Goal: Task Accomplishment & Management: Use online tool/utility

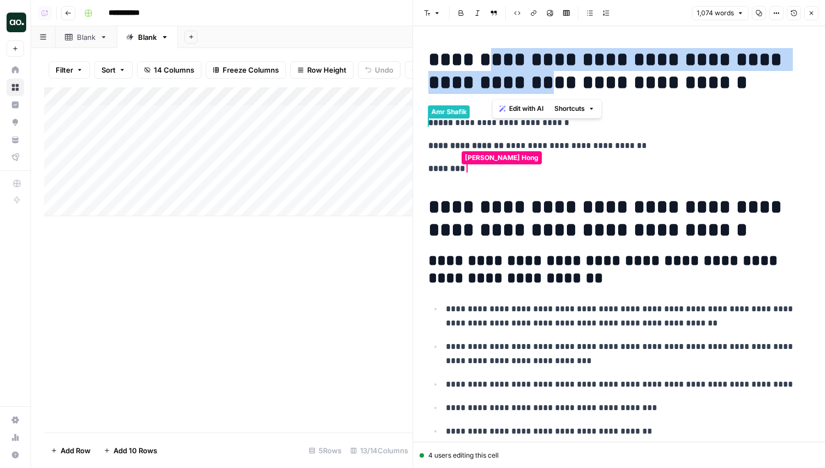
drag, startPoint x: 496, startPoint y: 68, endPoint x: 564, endPoint y: 83, distance: 69.4
click at [564, 83] on h1 "**********" at bounding box center [618, 71] width 381 height 46
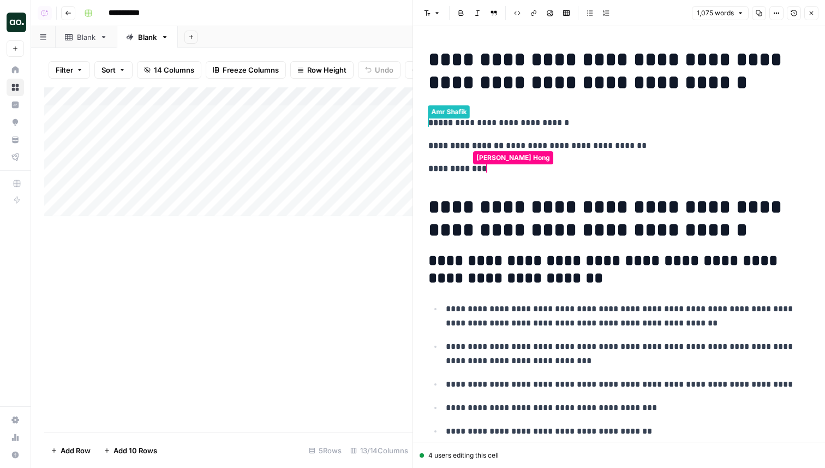
click at [581, 218] on h1 "**********" at bounding box center [618, 218] width 381 height 46
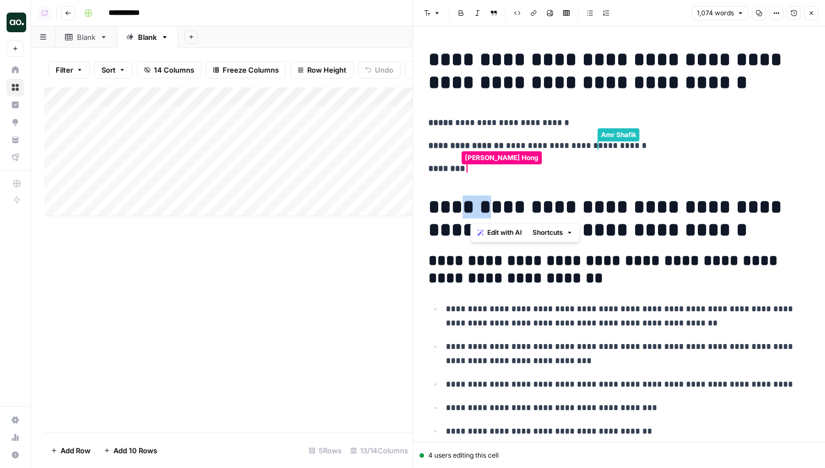
drag, startPoint x: 470, startPoint y: 215, endPoint x: 495, endPoint y: 215, distance: 25.6
click at [495, 215] on h1 "**********" at bounding box center [618, 218] width 381 height 46
click at [475, 267] on h2 "**********" at bounding box center [618, 269] width 381 height 35
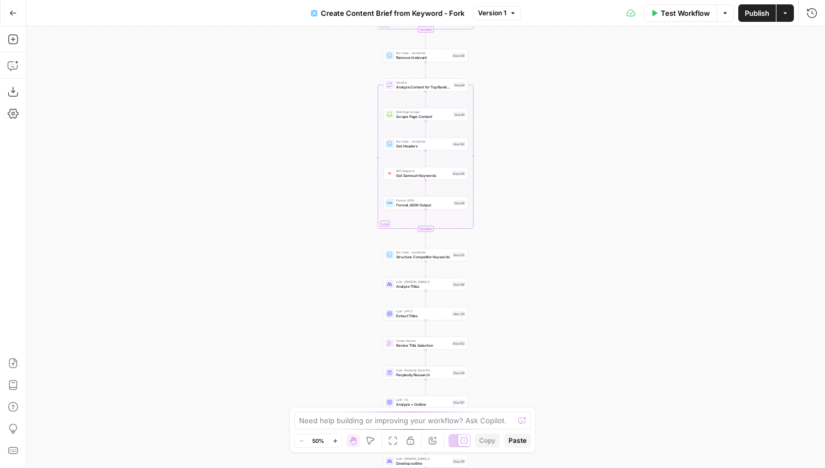
click at [21, 20] on button "Go Back" at bounding box center [13, 13] width 20 height 20
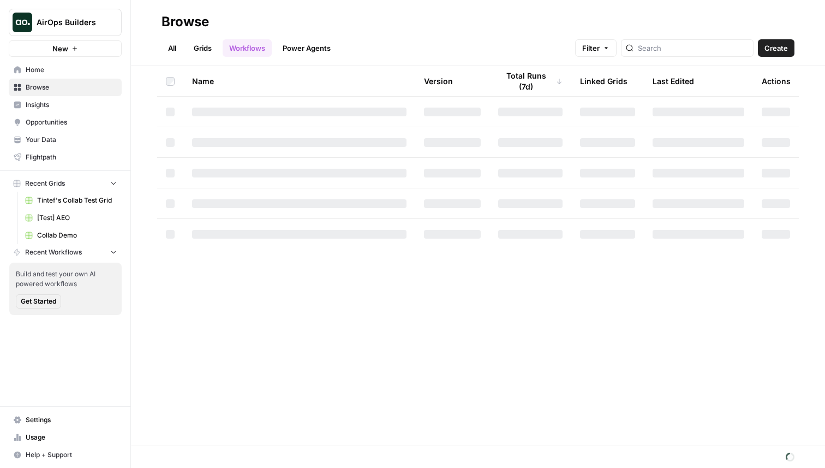
click at [59, 69] on span "Home" at bounding box center [71, 70] width 91 height 10
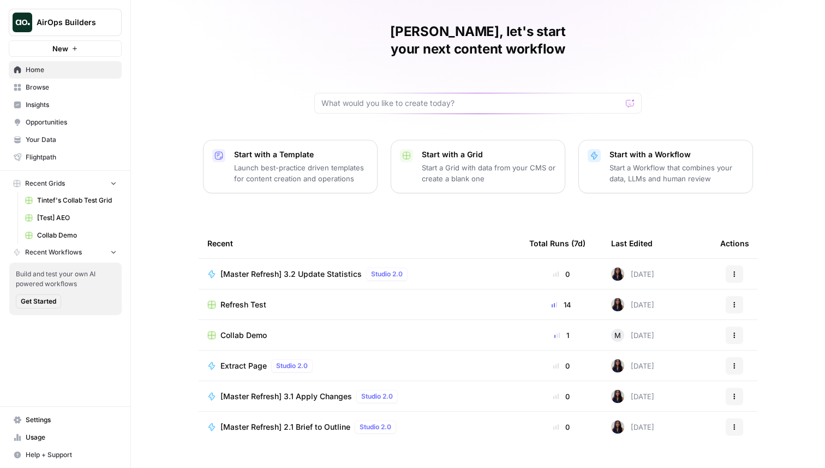
scroll to position [34, 0]
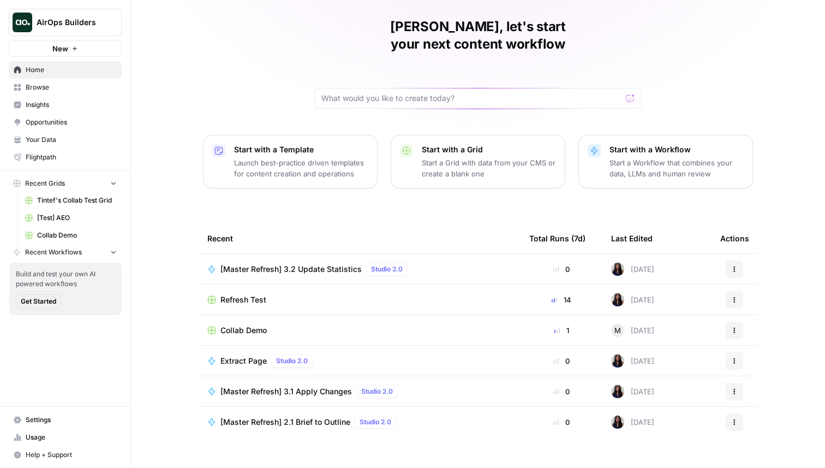
click at [238, 325] on span "Collab Demo" at bounding box center [243, 330] width 46 height 11
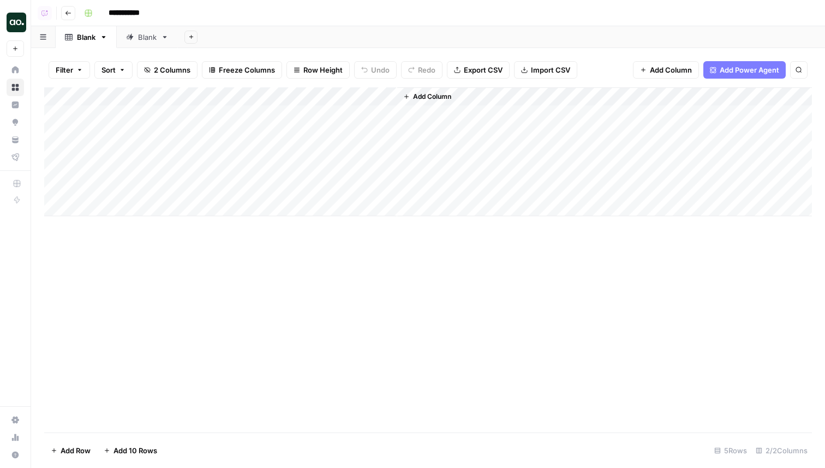
click at [149, 33] on div "Blank" at bounding box center [147, 37] width 19 height 11
drag, startPoint x: 138, startPoint y: 44, endPoint x: 78, endPoint y: 44, distance: 60.0
click at [78, 44] on div "Blank Blank Add Sheet" at bounding box center [428, 37] width 794 height 22
click at [474, 115] on div "Add Column" at bounding box center [428, 151] width 768 height 129
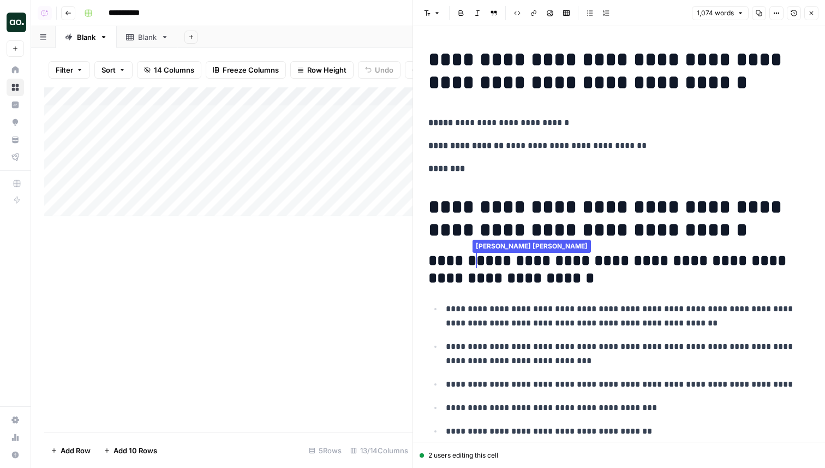
click at [794, 14] on icon "button" at bounding box center [794, 13] width 7 height 7
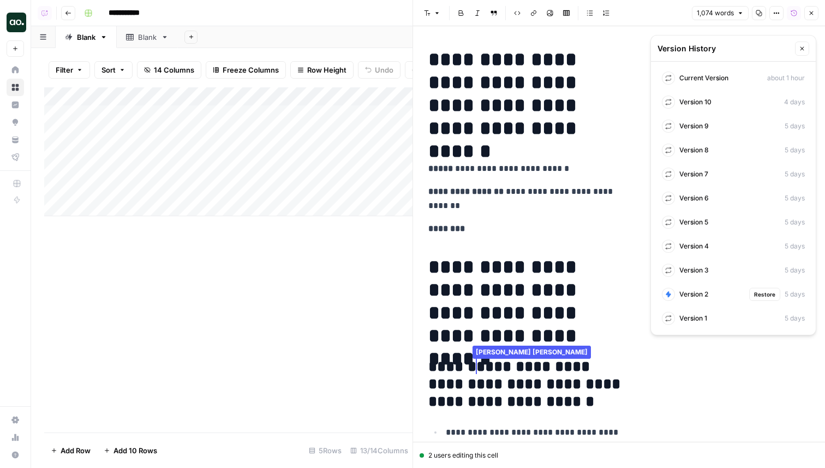
click at [708, 292] on span "Version 2" at bounding box center [693, 294] width 29 height 10
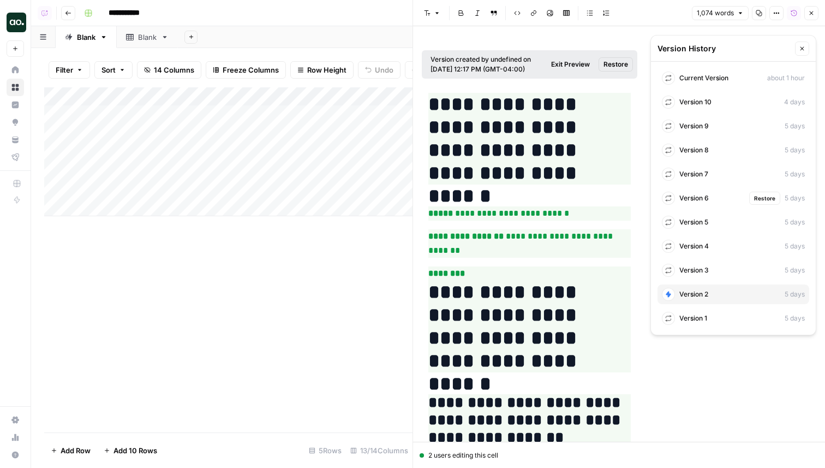
click at [709, 200] on div "Version 6 Restore 5 days" at bounding box center [733, 198] width 152 height 20
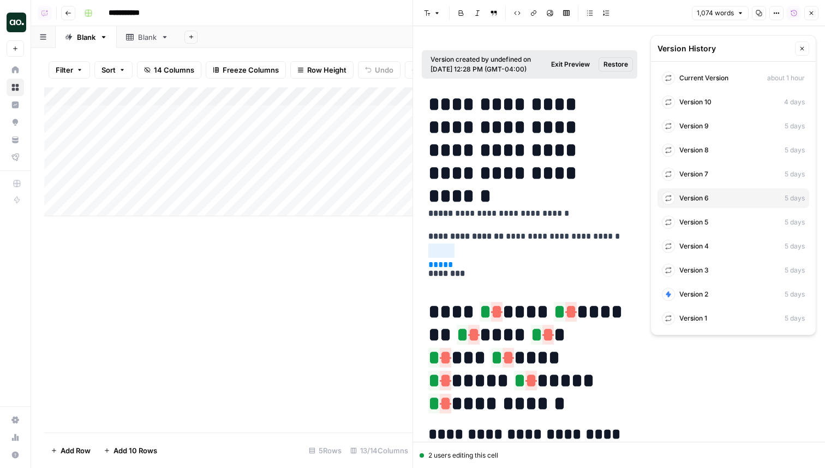
click at [464, 326] on h1 "**********" at bounding box center [529, 357] width 202 height 115
click at [728, 172] on div "Version 7 Restore 5 days" at bounding box center [733, 174] width 152 height 20
click at [697, 155] on div "Version 8 5 days" at bounding box center [733, 150] width 152 height 20
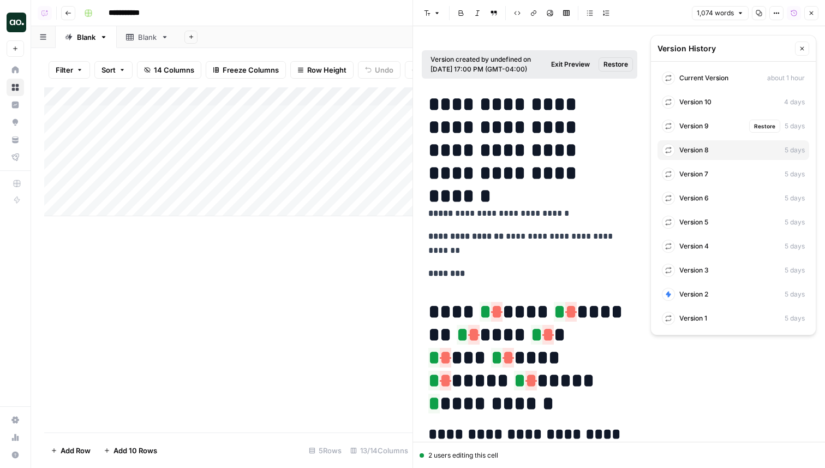
click at [708, 123] on span "Version 9" at bounding box center [693, 126] width 29 height 10
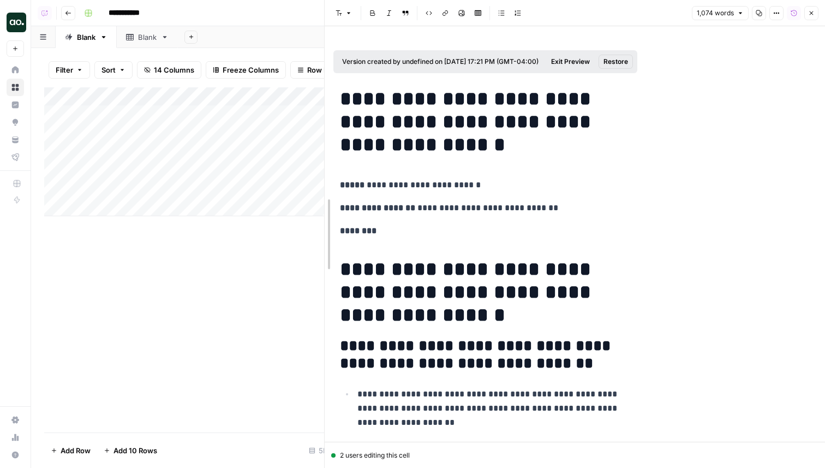
drag, startPoint x: 414, startPoint y: 267, endPoint x: 313, endPoint y: 267, distance: 101.5
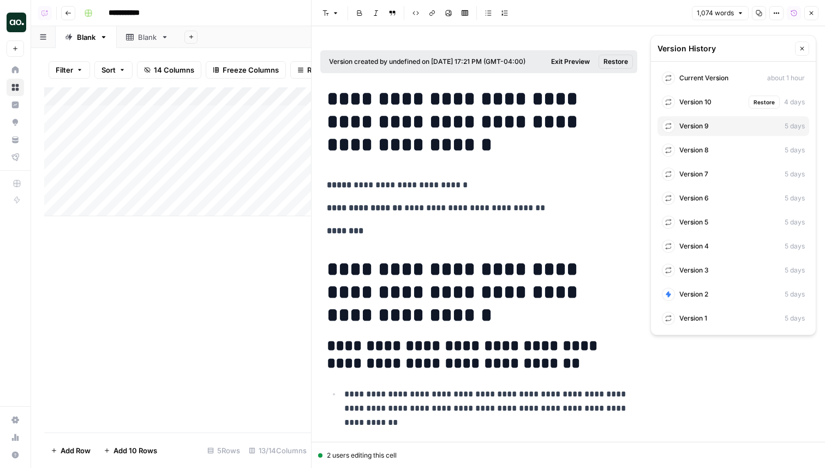
click at [706, 98] on span "Version 10" at bounding box center [695, 102] width 32 height 10
click at [713, 77] on span "Current Version" at bounding box center [703, 78] width 49 height 10
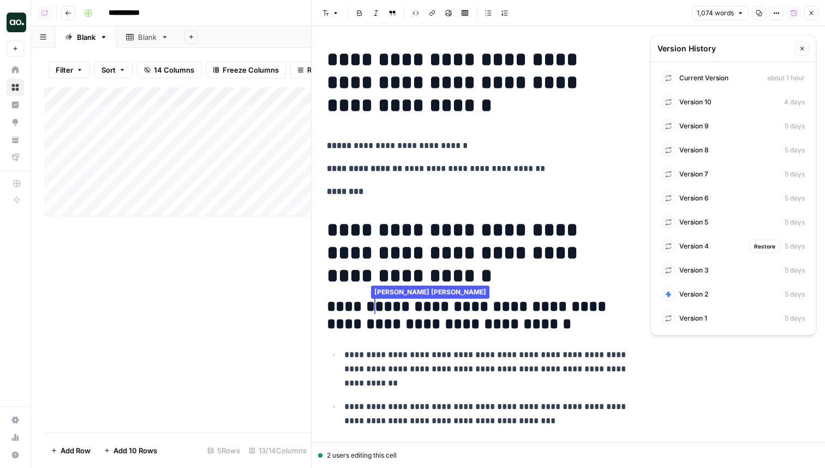
click at [703, 248] on span "Version 4" at bounding box center [693, 246] width 29 height 10
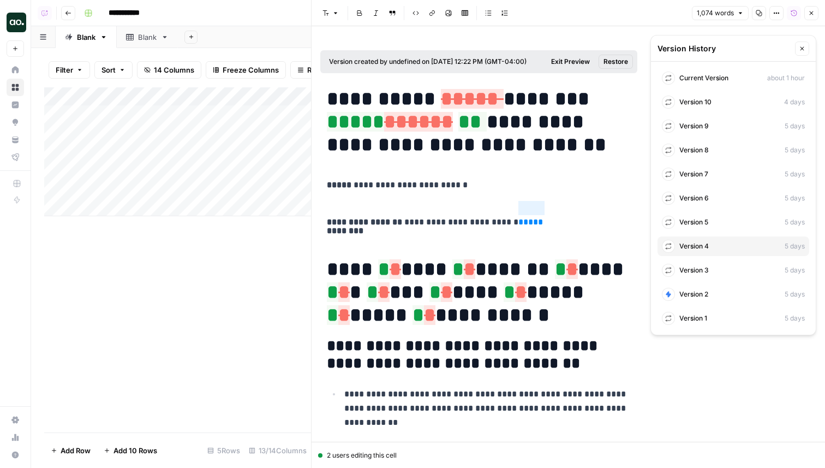
scroll to position [26, 0]
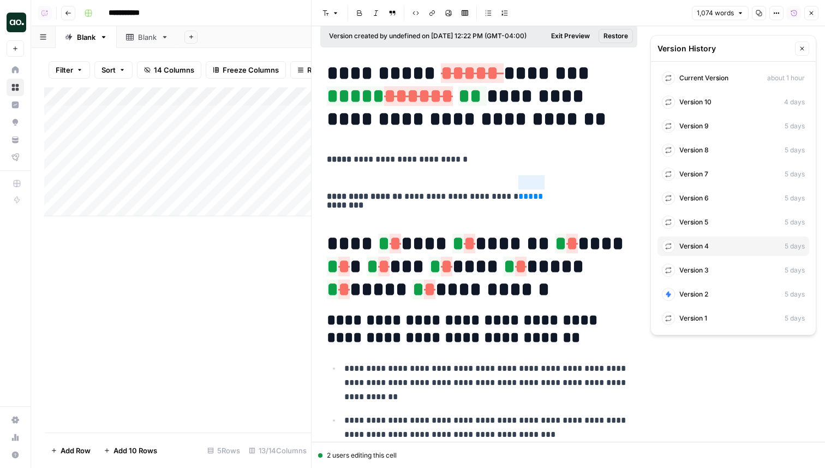
click at [468, 242] on span "*" at bounding box center [469, 244] width 11 height 20
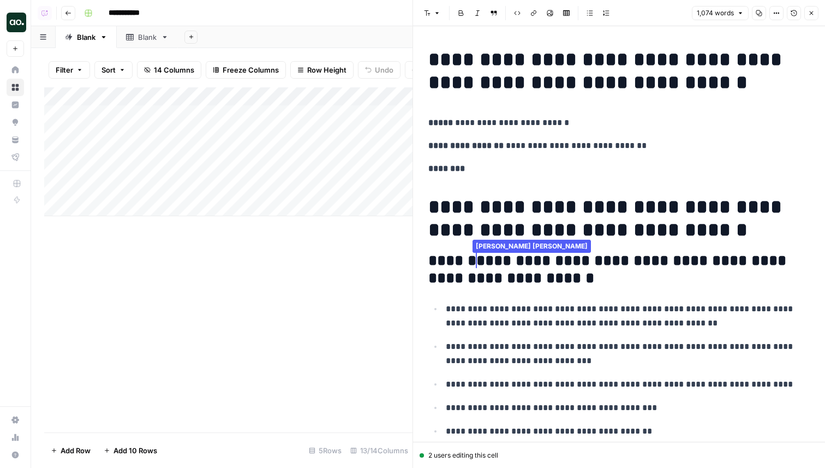
click at [795, 14] on icon "button" at bounding box center [794, 13] width 7 height 7
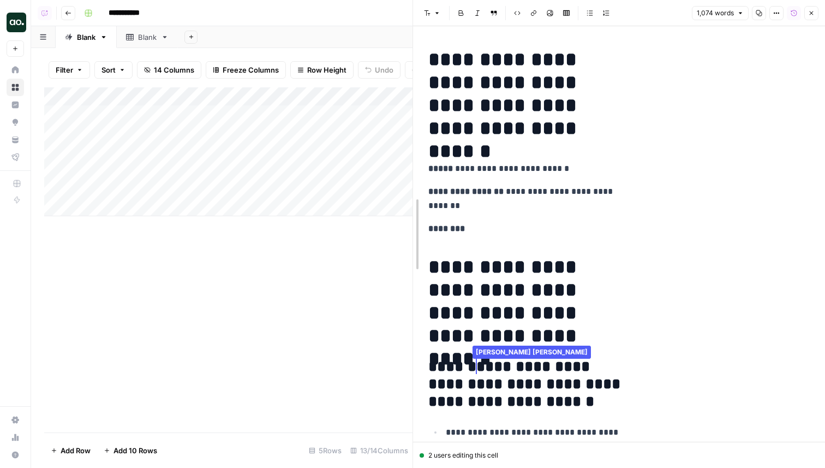
drag, startPoint x: 415, startPoint y: 182, endPoint x: 342, endPoint y: 182, distance: 72.6
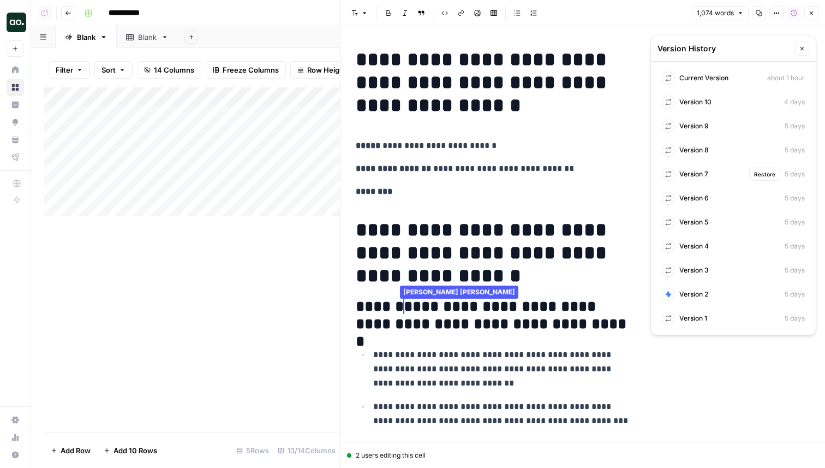
click at [710, 175] on div "Version 7 Restore 5 days" at bounding box center [733, 174] width 152 height 20
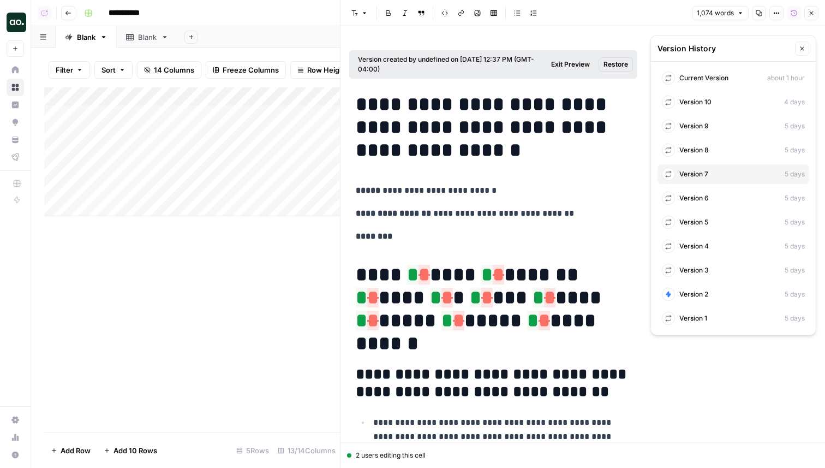
click at [809, 46] on button "Close" at bounding box center [802, 48] width 14 height 14
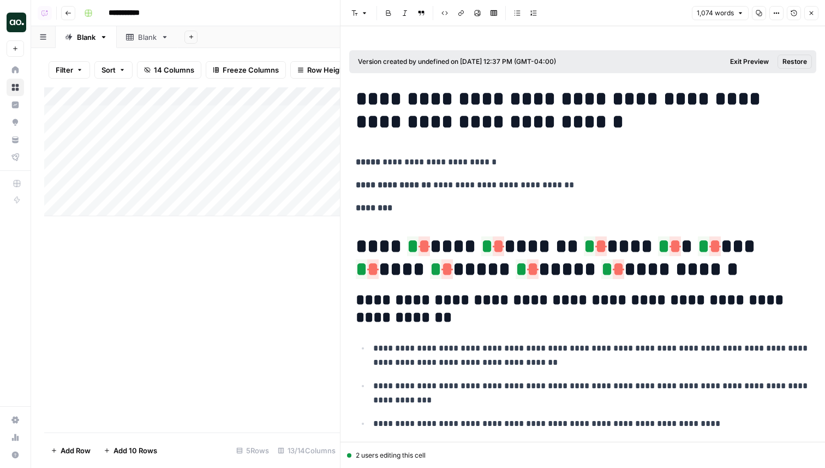
click at [793, 11] on icon "button" at bounding box center [794, 13] width 7 height 7
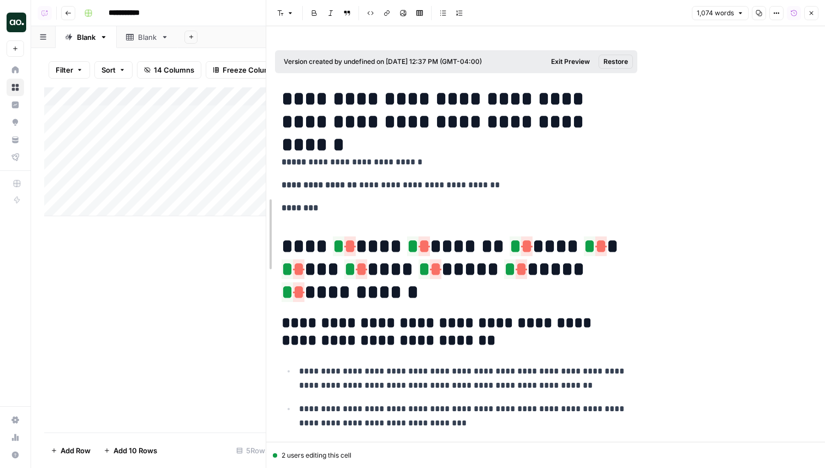
drag, startPoint x: 330, startPoint y: 259, endPoint x: 263, endPoint y: 259, distance: 67.1
click at [263, 259] on div at bounding box center [266, 234] width 11 height 468
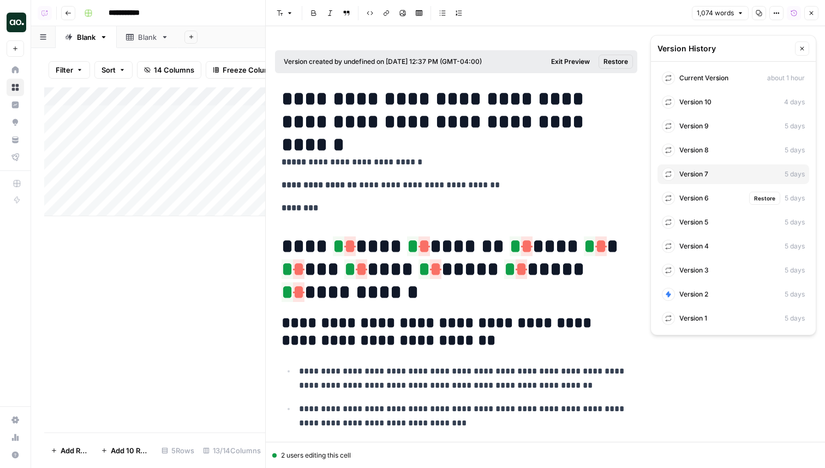
click at [705, 200] on span "Version 6" at bounding box center [693, 198] width 29 height 10
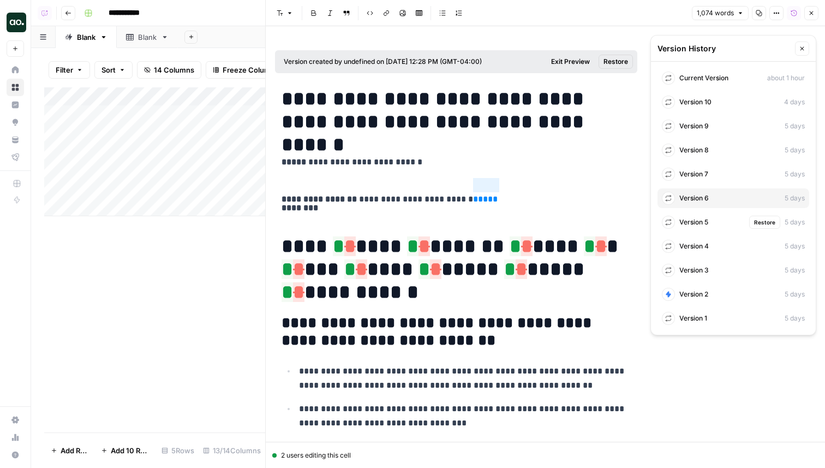
click at [703, 218] on span "Version 5" at bounding box center [693, 222] width 29 height 10
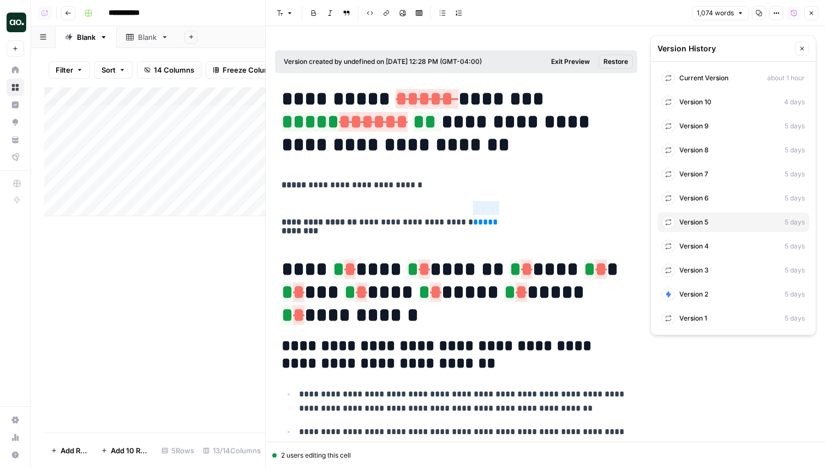
click at [720, 78] on span "Current Version" at bounding box center [703, 78] width 49 height 10
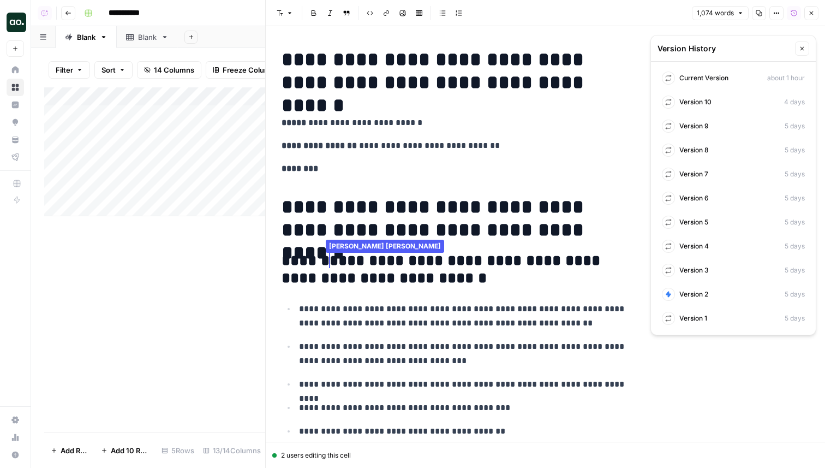
click at [801, 45] on button "Close" at bounding box center [802, 48] width 14 height 14
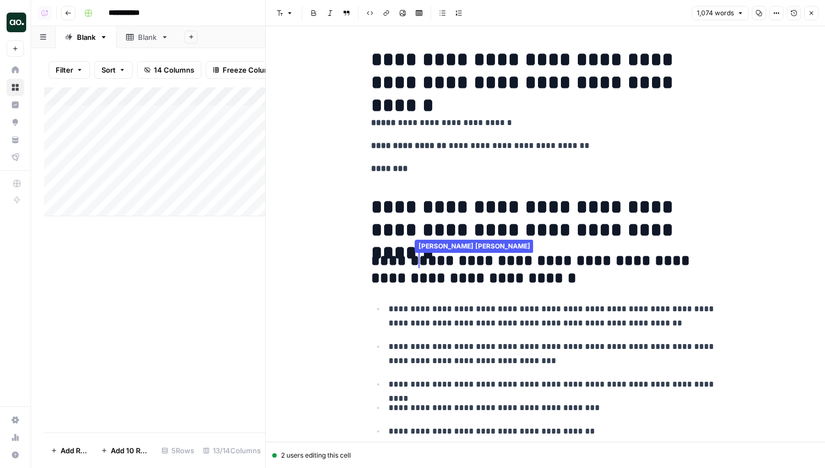
click at [811, 11] on icon "button" at bounding box center [811, 13] width 7 height 7
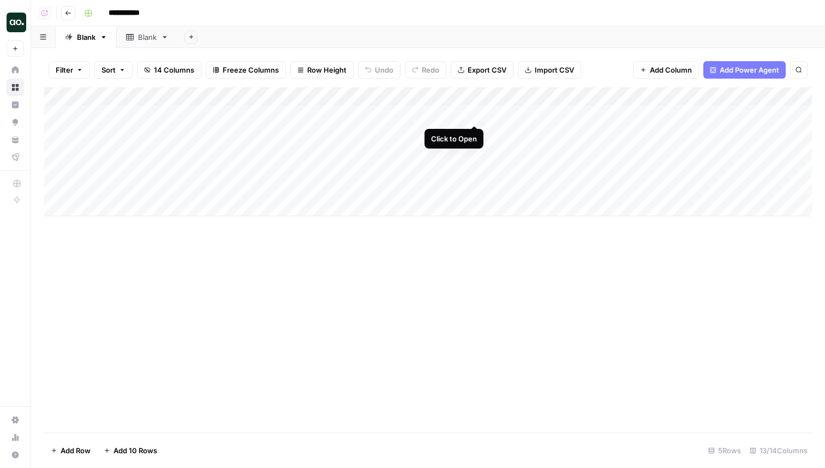
click at [471, 113] on div "Add Column" at bounding box center [428, 151] width 768 height 129
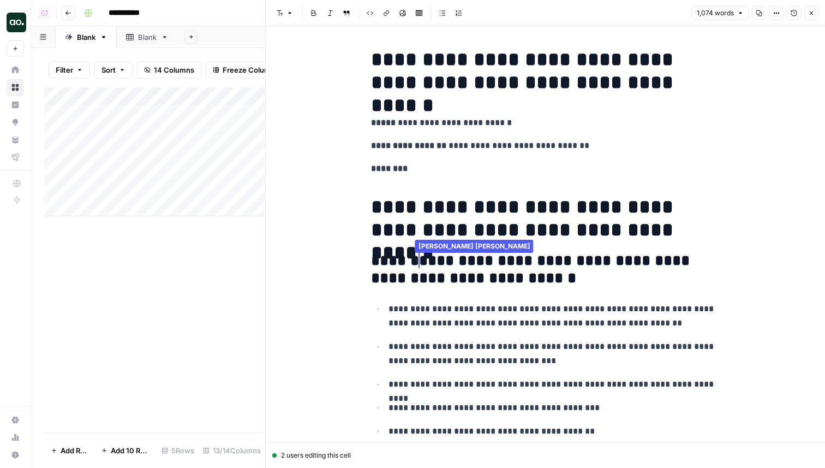
click at [333, 455] on div "2 users editing this cell" at bounding box center [545, 455] width 546 height 10
click at [352, 452] on div "3 users editing this cell" at bounding box center [545, 455] width 546 height 10
drag, startPoint x: 327, startPoint y: 457, endPoint x: 348, endPoint y: 457, distance: 20.7
click at [350, 457] on div "3 users editing this cell" at bounding box center [545, 455] width 546 height 10
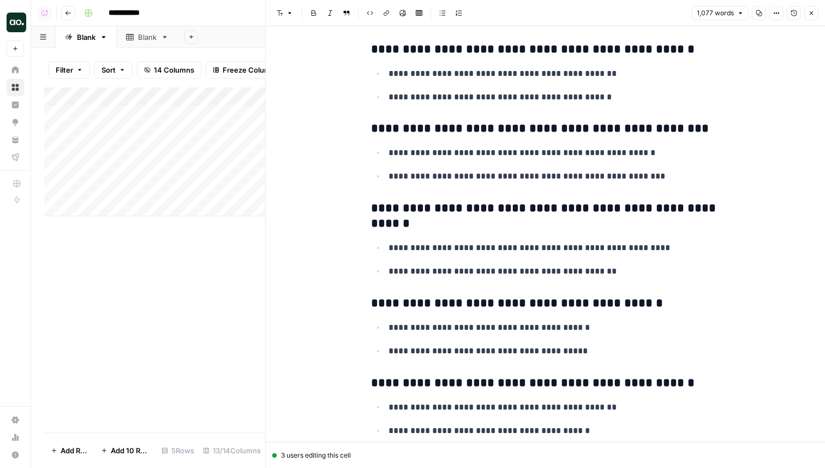
scroll to position [296, 0]
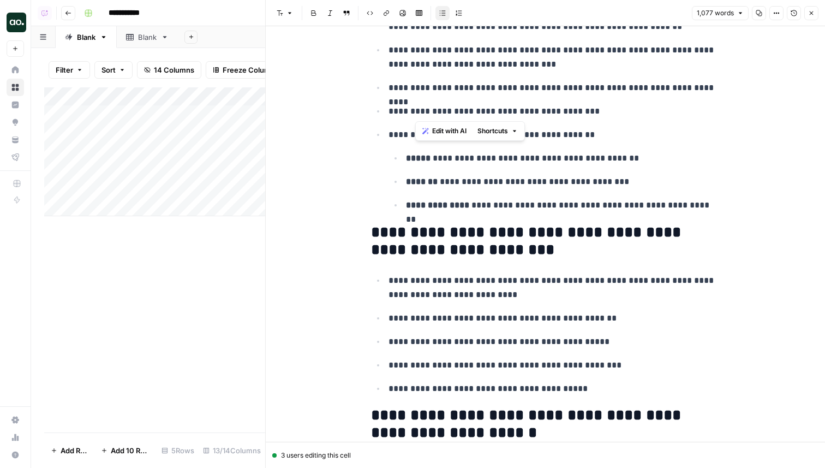
drag, startPoint x: 417, startPoint y: 109, endPoint x: 566, endPoint y: 109, distance: 148.9
click at [566, 109] on p "**********" at bounding box center [554, 111] width 332 height 14
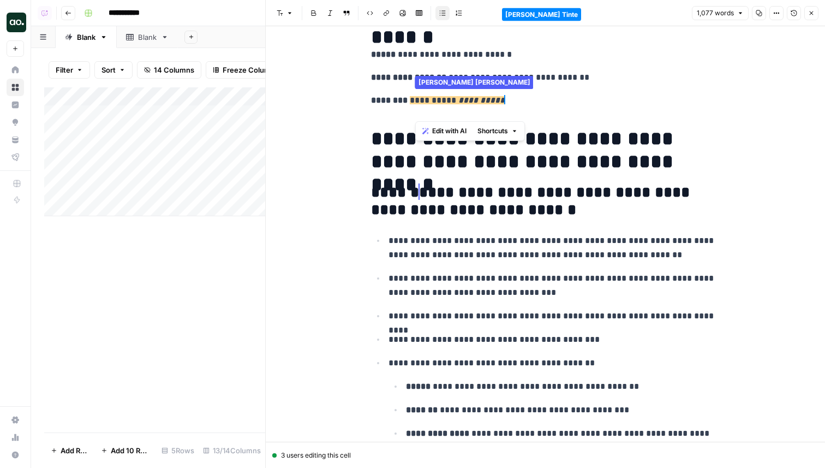
scroll to position [0, 0]
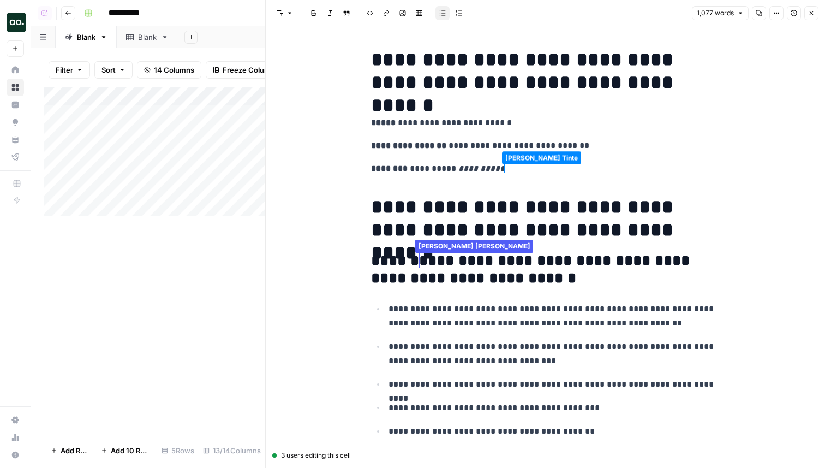
click at [620, 68] on h1 "**********" at bounding box center [545, 71] width 349 height 46
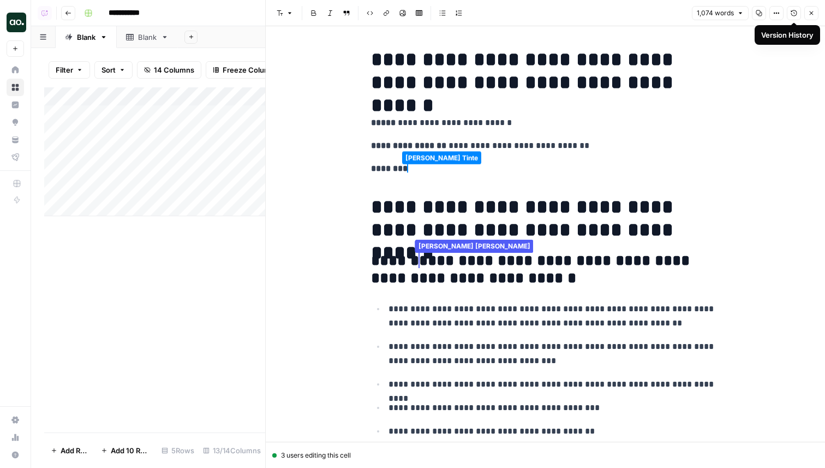
click at [794, 11] on icon "button" at bounding box center [794, 13] width 7 height 7
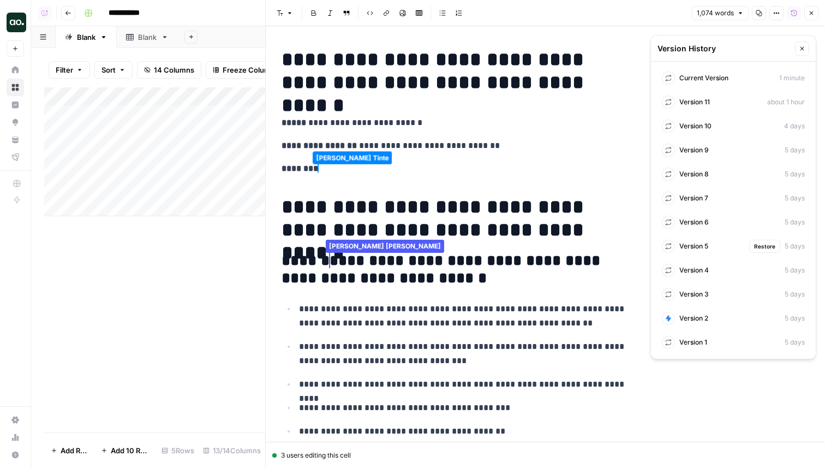
click at [723, 247] on div "Version 5 Restore 5 days" at bounding box center [733, 246] width 152 height 20
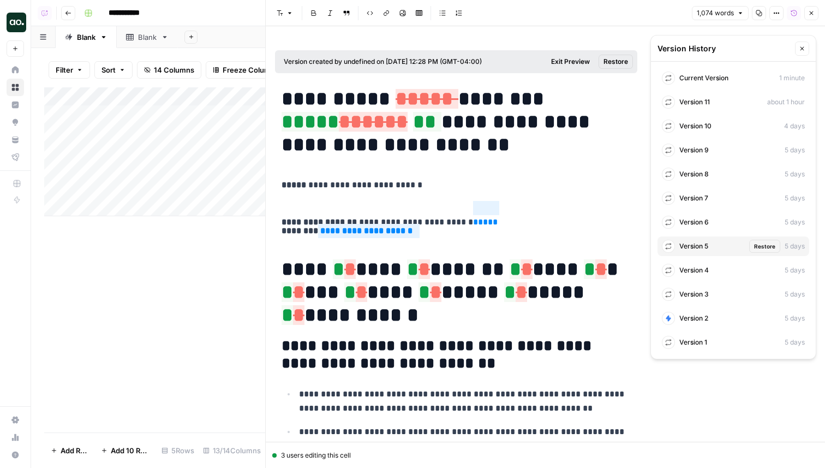
click at [765, 246] on span "Restore" at bounding box center [764, 246] width 21 height 9
click at [763, 76] on span "less than a minute" at bounding box center [777, 78] width 56 height 10
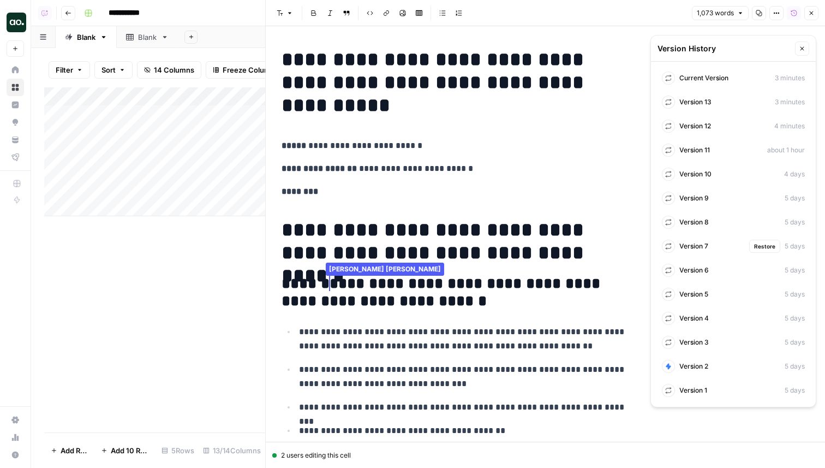
click at [714, 249] on div "Version 7 Restore 5 days" at bounding box center [733, 246] width 152 height 20
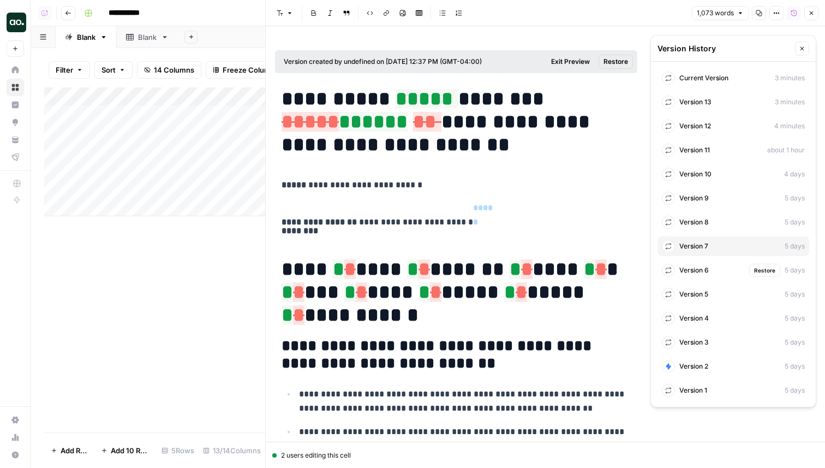
click at [698, 267] on span "Version 6" at bounding box center [693, 270] width 29 height 10
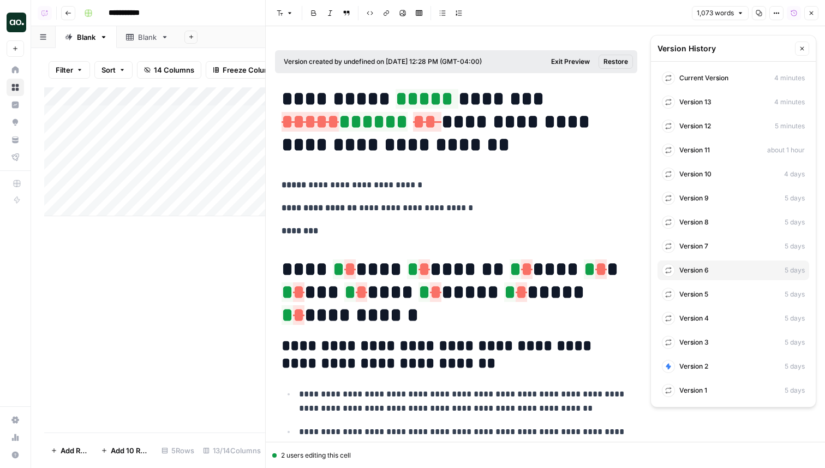
click at [707, 283] on div "Current Version 4 minutes Version 13 4 minutes Version 12 5 minutes Version 11 …" at bounding box center [733, 234] width 165 height 345
click at [707, 299] on div "Version 5 Restore 5 days" at bounding box center [733, 294] width 152 height 20
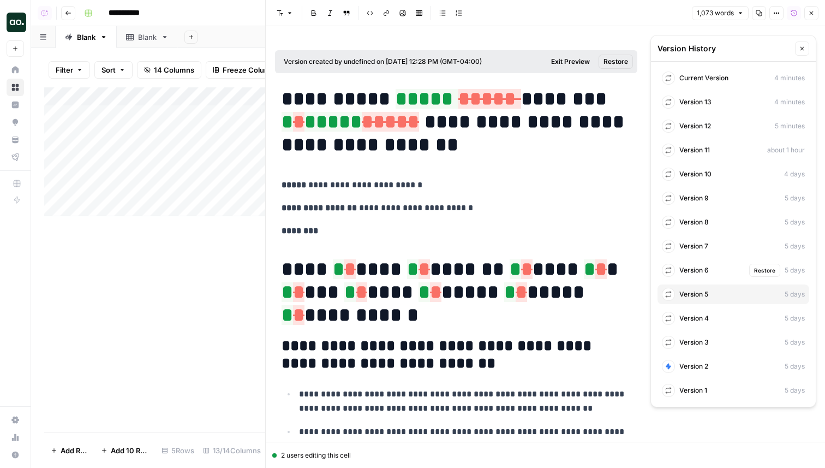
click at [704, 269] on span "Version 6" at bounding box center [693, 270] width 29 height 10
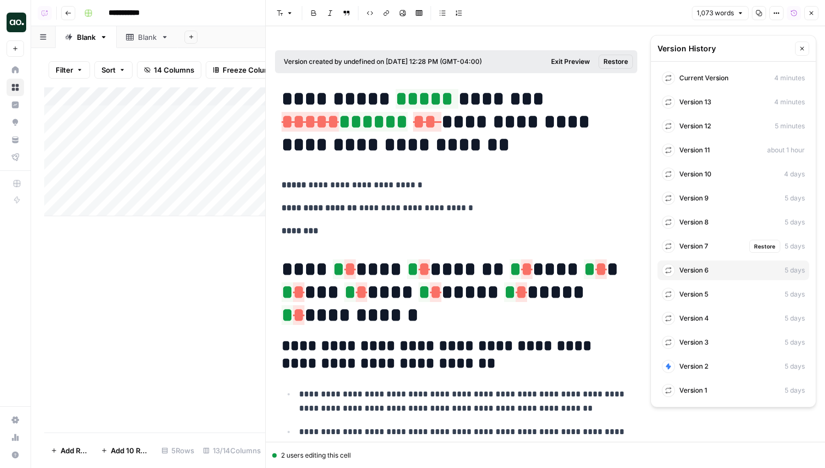
click at [708, 246] on span "Version 7" at bounding box center [693, 246] width 29 height 10
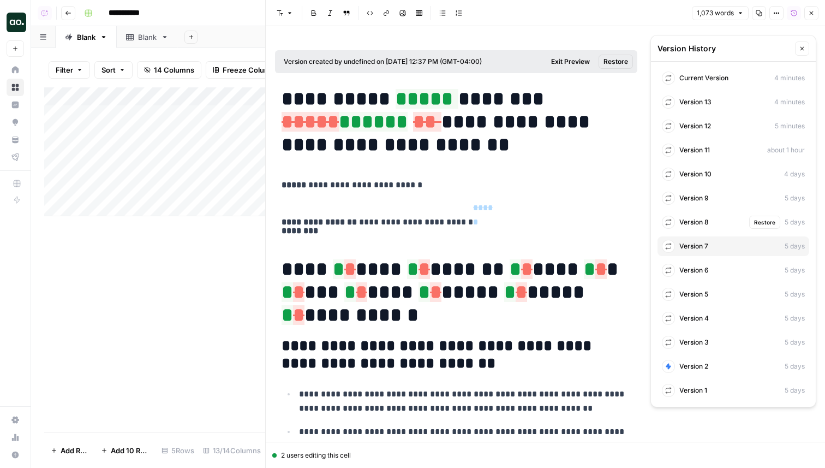
click at [708, 222] on span "Version 8" at bounding box center [693, 222] width 29 height 10
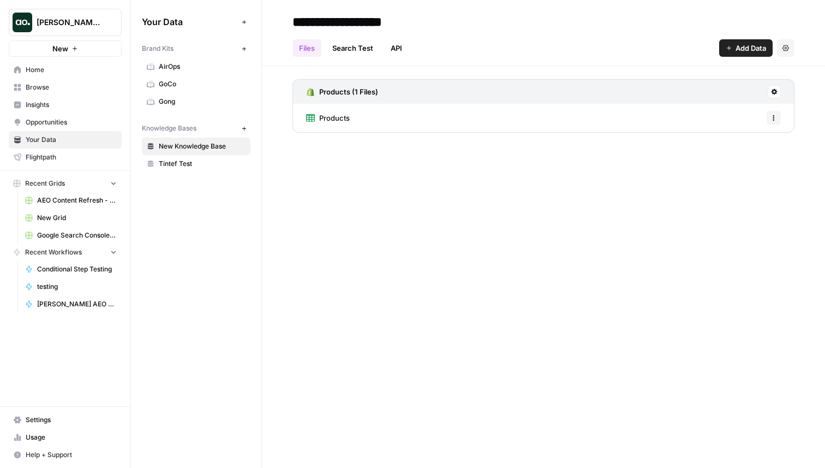
click at [56, 29] on button "Justina testing" at bounding box center [65, 22] width 113 height 27
type input "wiz"
click at [80, 87] on div "Wiz" at bounding box center [99, 81] width 166 height 13
